Goal: Navigation & Orientation: Find specific page/section

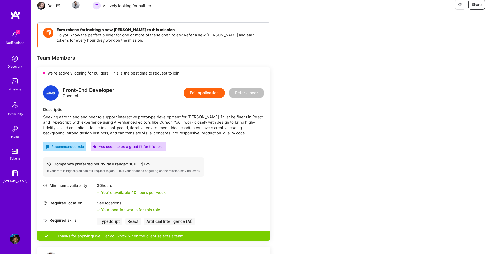
scroll to position [53, 0]
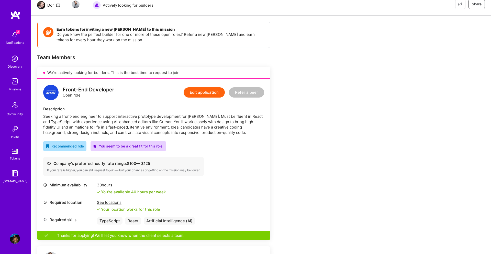
click at [4, 40] on div "2 Notifications" at bounding box center [15, 38] width 32 height 18
click at [14, 41] on div "2 Notifications Discovery Missions Community Invite Tokens [DOMAIN_NAME]" at bounding box center [15, 106] width 31 height 155
click at [14, 86] on img at bounding box center [15, 81] width 10 height 10
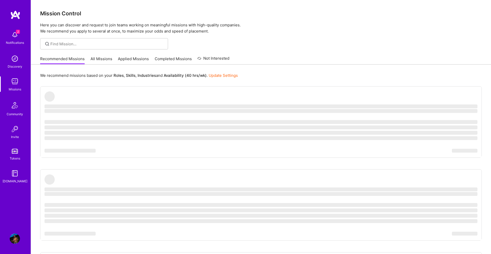
click at [134, 56] on link "Applied Missions" at bounding box center [133, 60] width 31 height 8
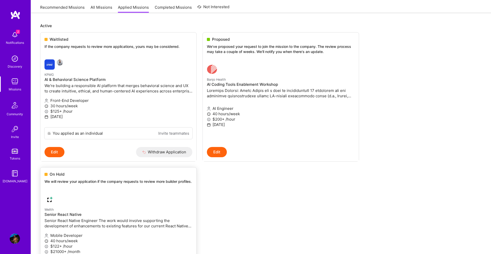
scroll to position [51, 0]
click at [21, 32] on div "2 Notifications" at bounding box center [15, 38] width 32 height 18
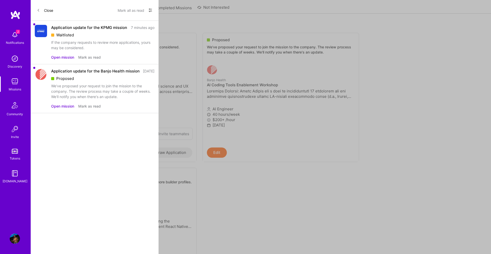
click at [20, 32] on div "2 Notifications Discovery Missions Community Invite Tokens [DOMAIN_NAME]" at bounding box center [15, 106] width 31 height 155
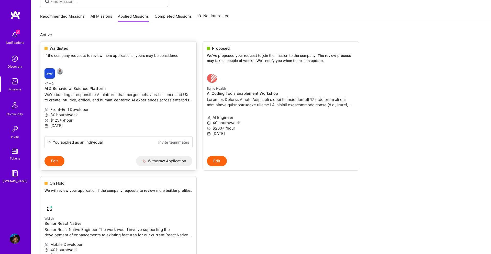
scroll to position [0, 0]
